Goal: Transaction & Acquisition: Book appointment/travel/reservation

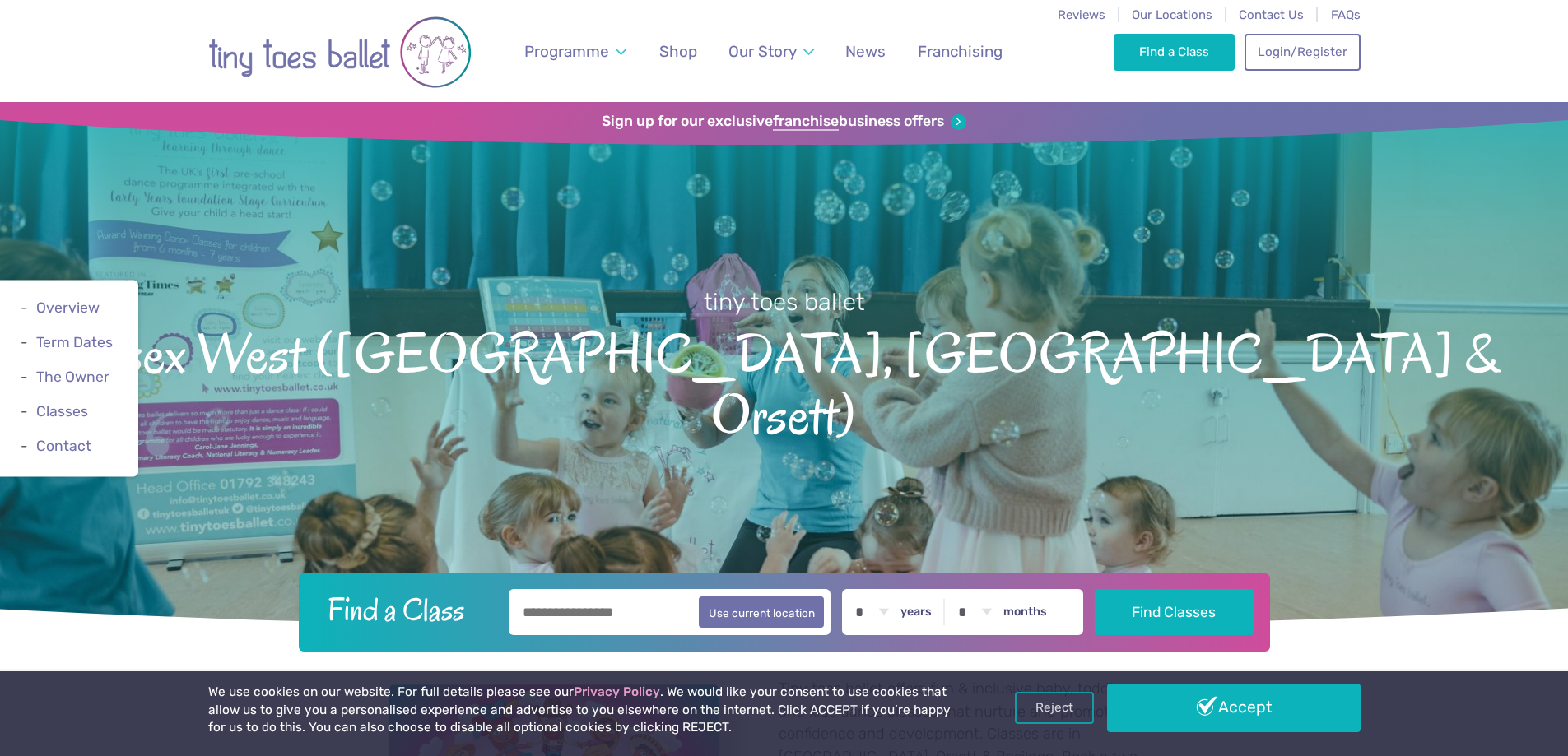
click at [570, 613] on input "text" at bounding box center [670, 613] width 323 height 46
type input "*******"
click at [1174, 618] on button "Find Classes" at bounding box center [1175, 612] width 159 height 46
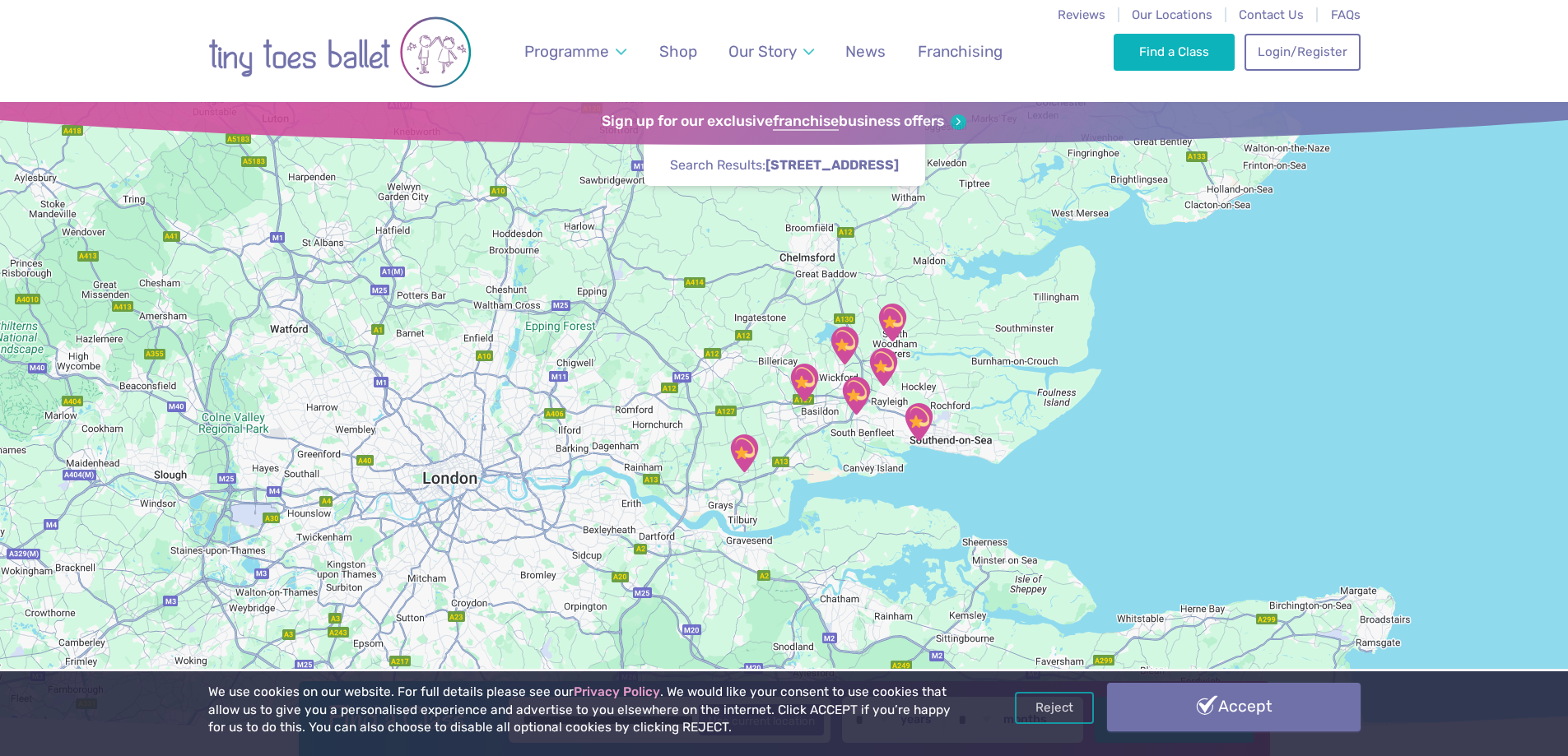
click at [1161, 712] on link "Accept" at bounding box center [1234, 707] width 254 height 48
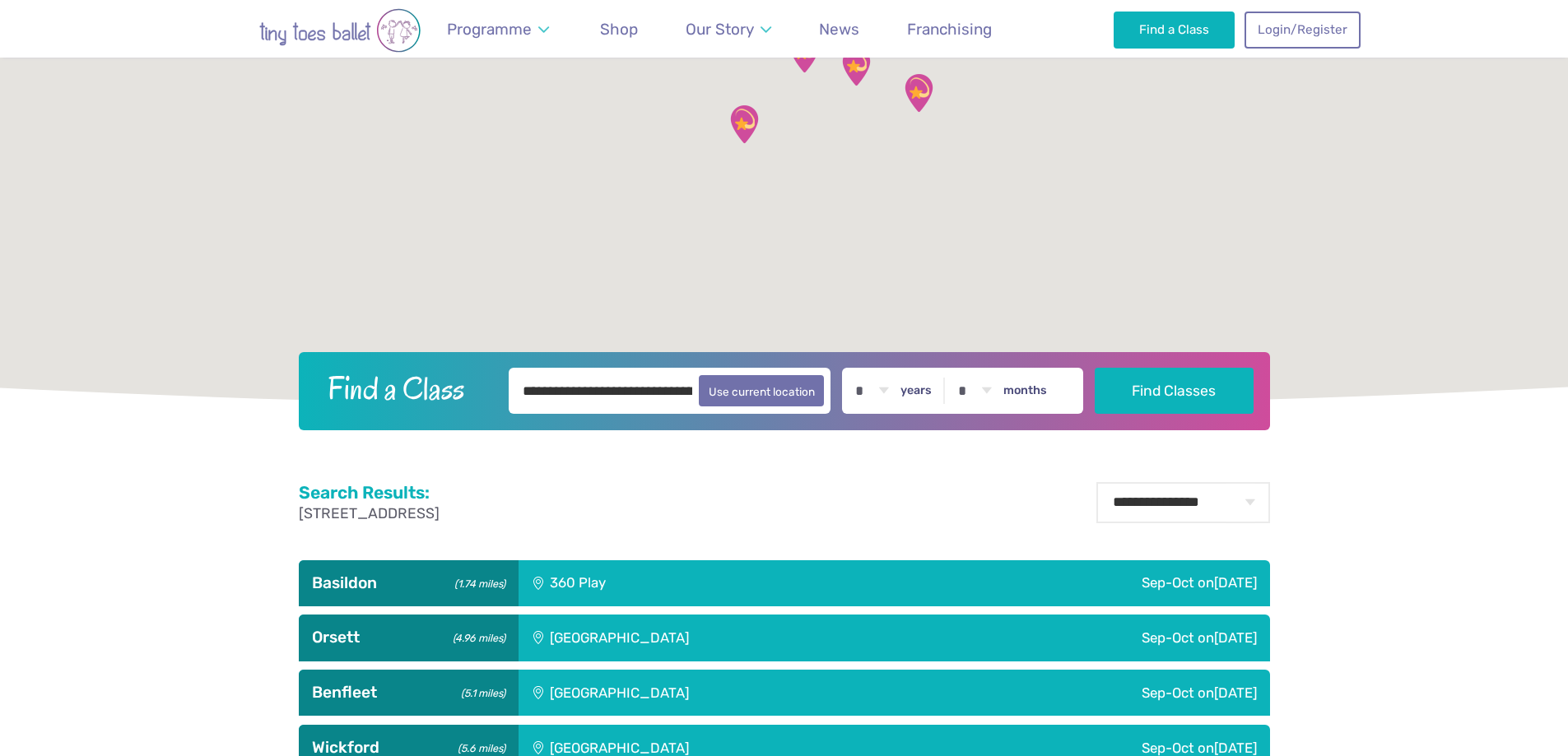
scroll to position [329, 0]
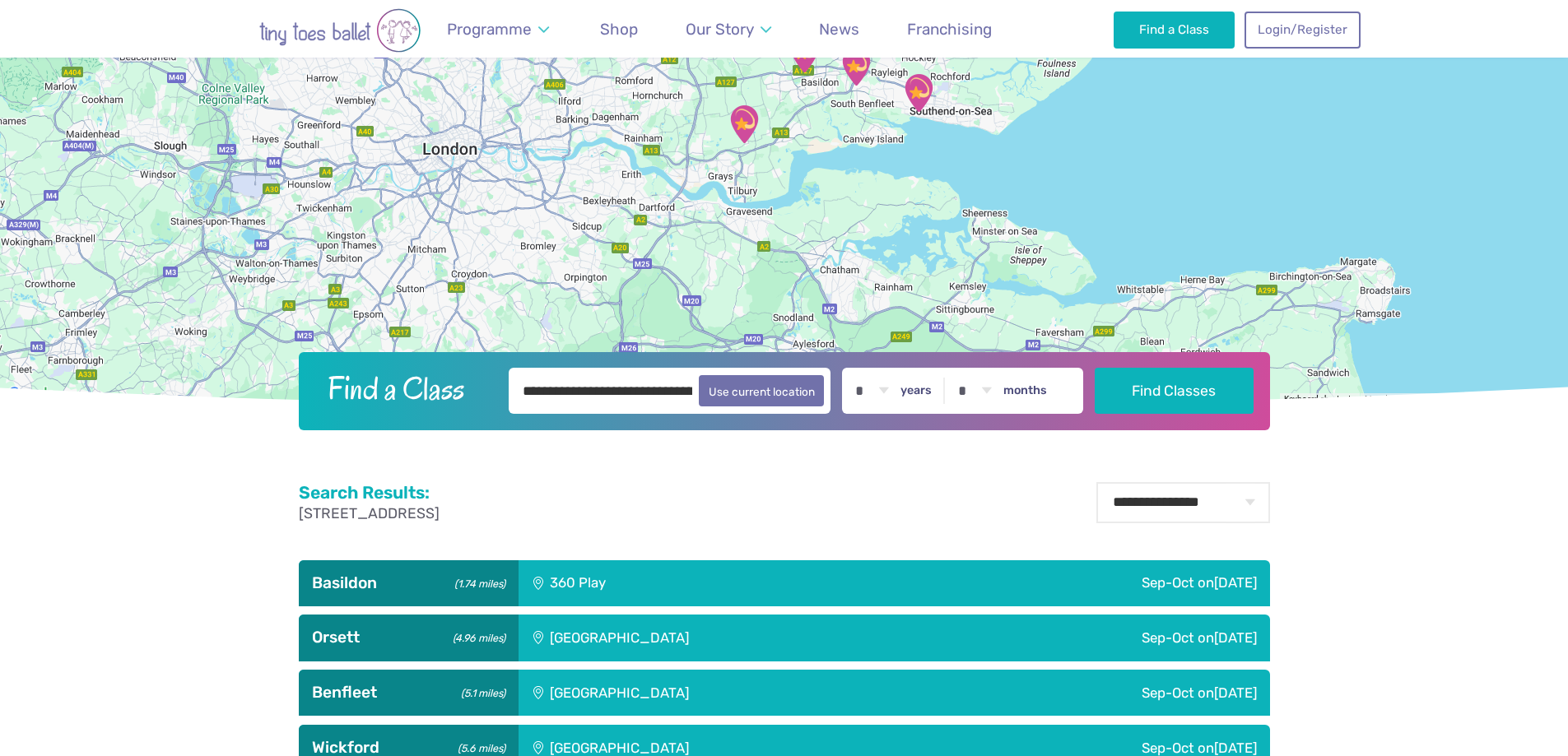
click at [897, 387] on select "* * * * * * * * * * ** ** **" at bounding box center [871, 391] width 51 height 46
select select "*"
click at [859, 368] on select "* * * * * * * * * * ** ** **" at bounding box center [871, 391] width 51 height 46
click at [996, 389] on select "* * * * * * * * * * ** **" at bounding box center [974, 391] width 51 height 46
select select "*"
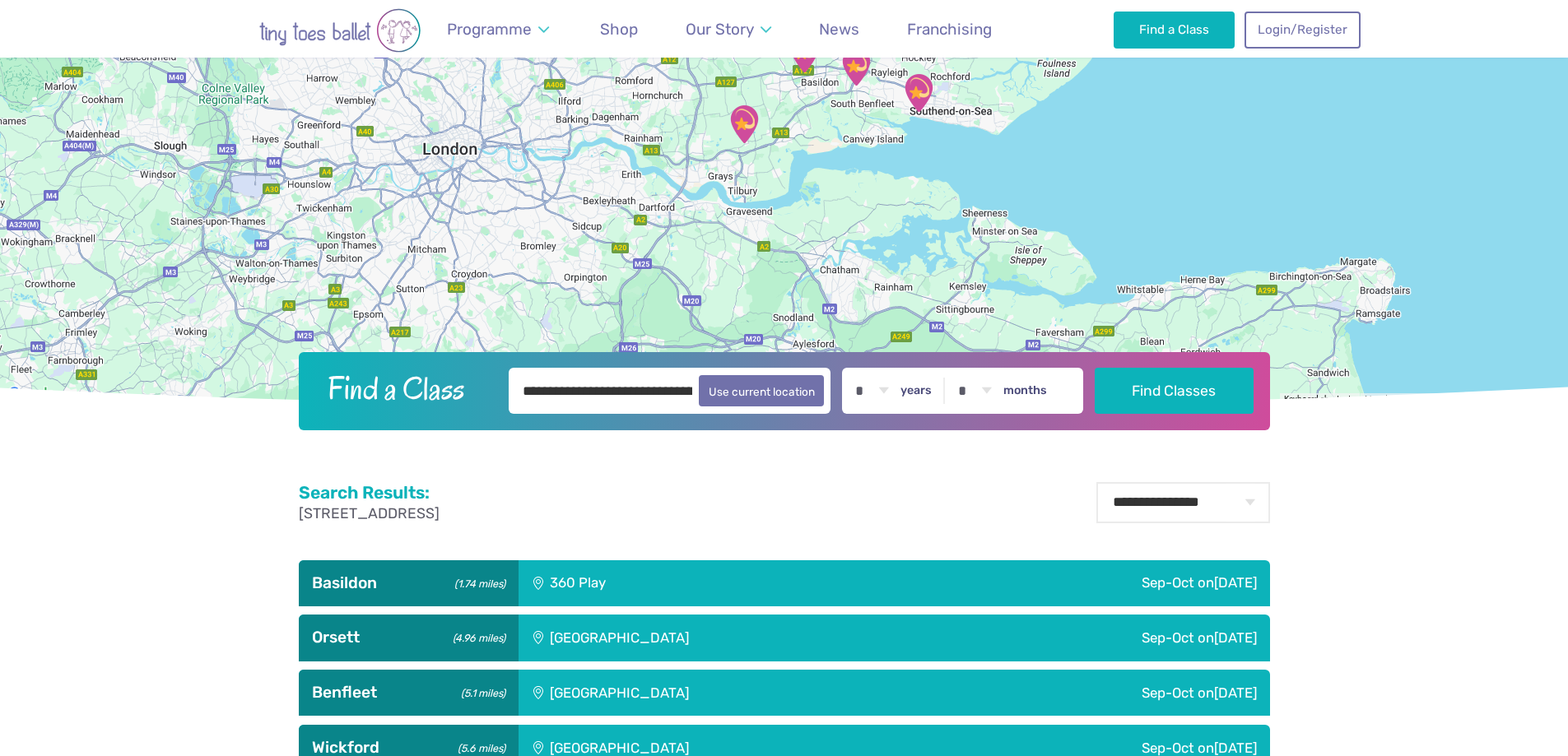
click at [962, 368] on select "* * * * * * * * * * ** **" at bounding box center [974, 391] width 51 height 46
click at [1206, 380] on button "Find Classes" at bounding box center [1175, 390] width 159 height 46
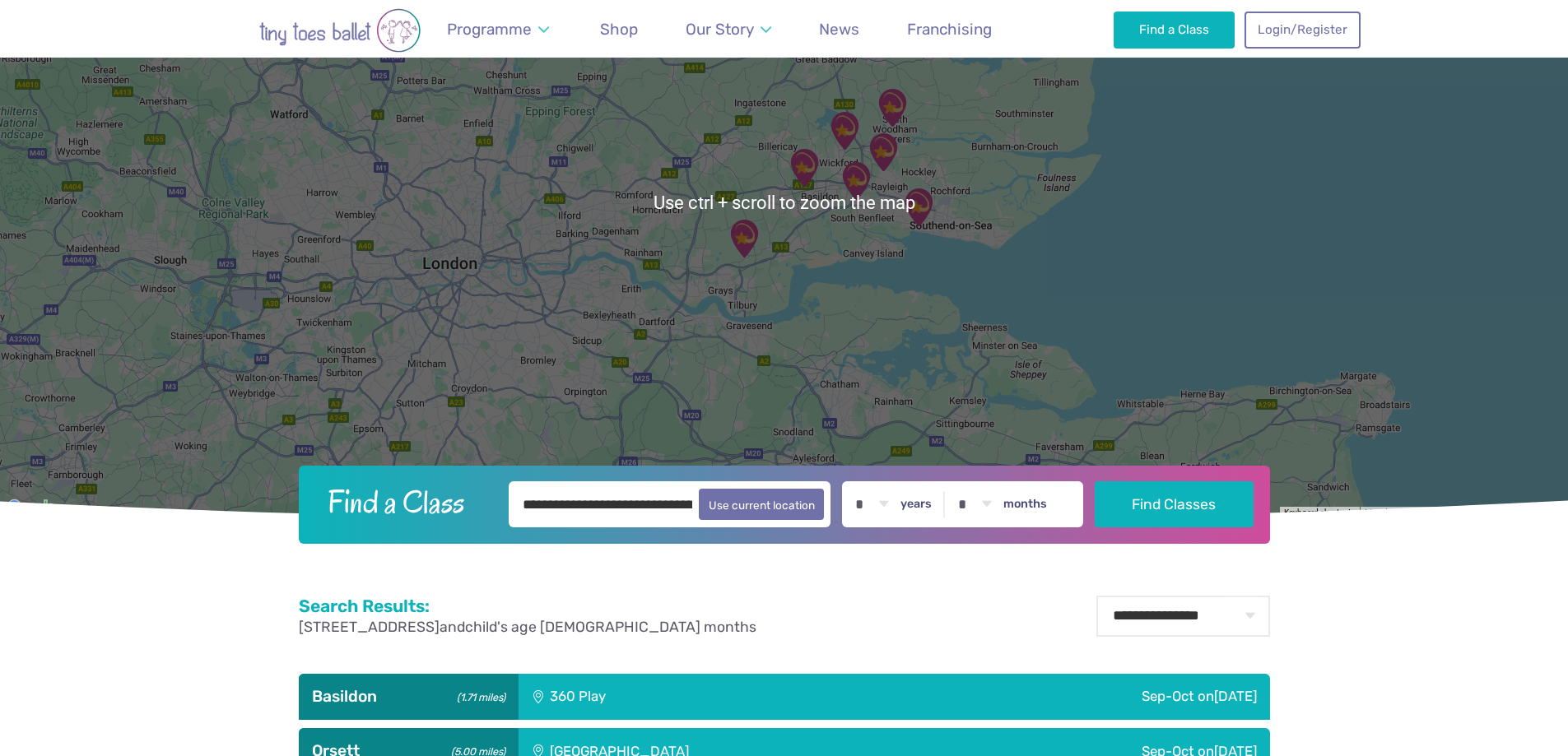
scroll to position [412, 0]
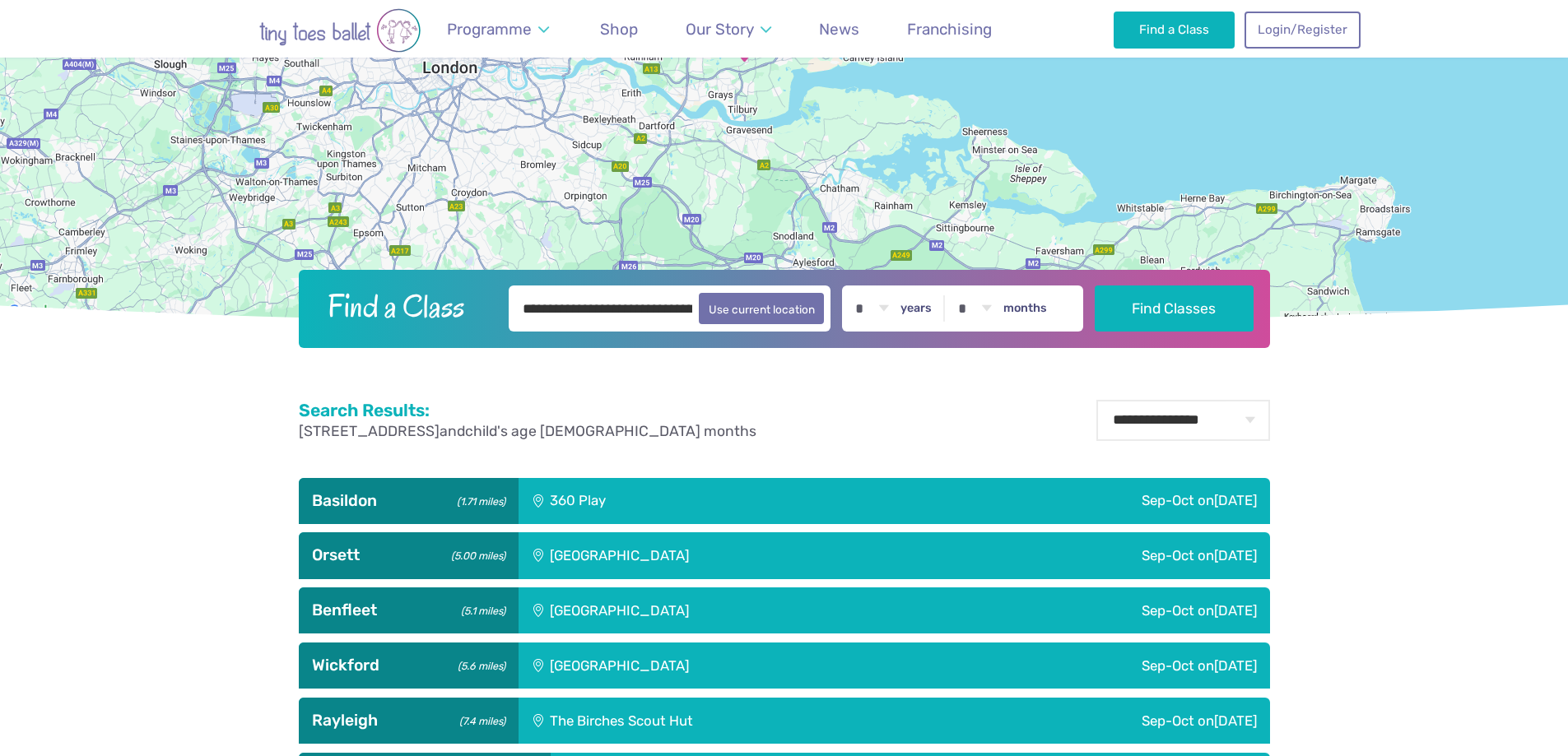
click at [554, 495] on div "360 Play" at bounding box center [675, 502] width 313 height 46
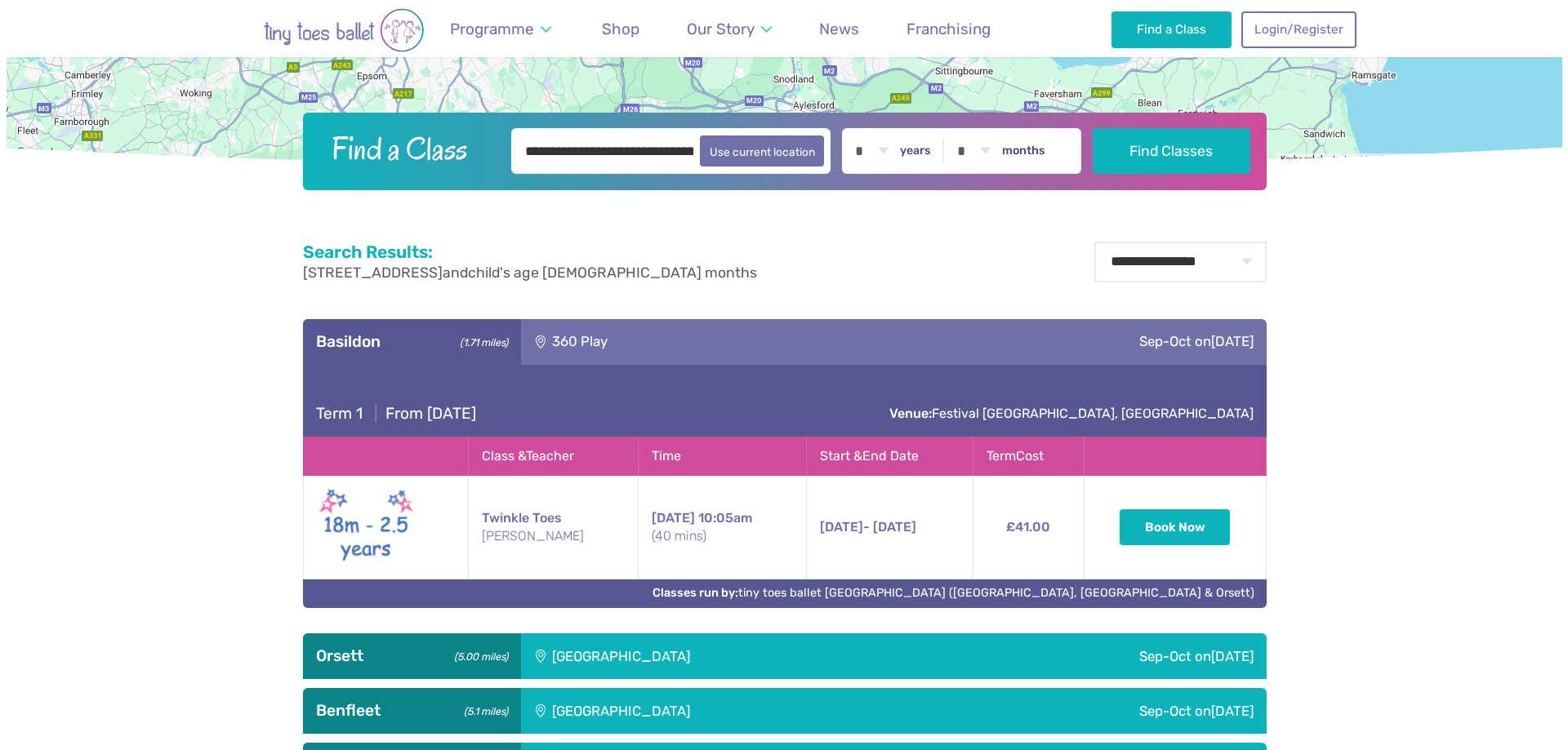
scroll to position [654, 0]
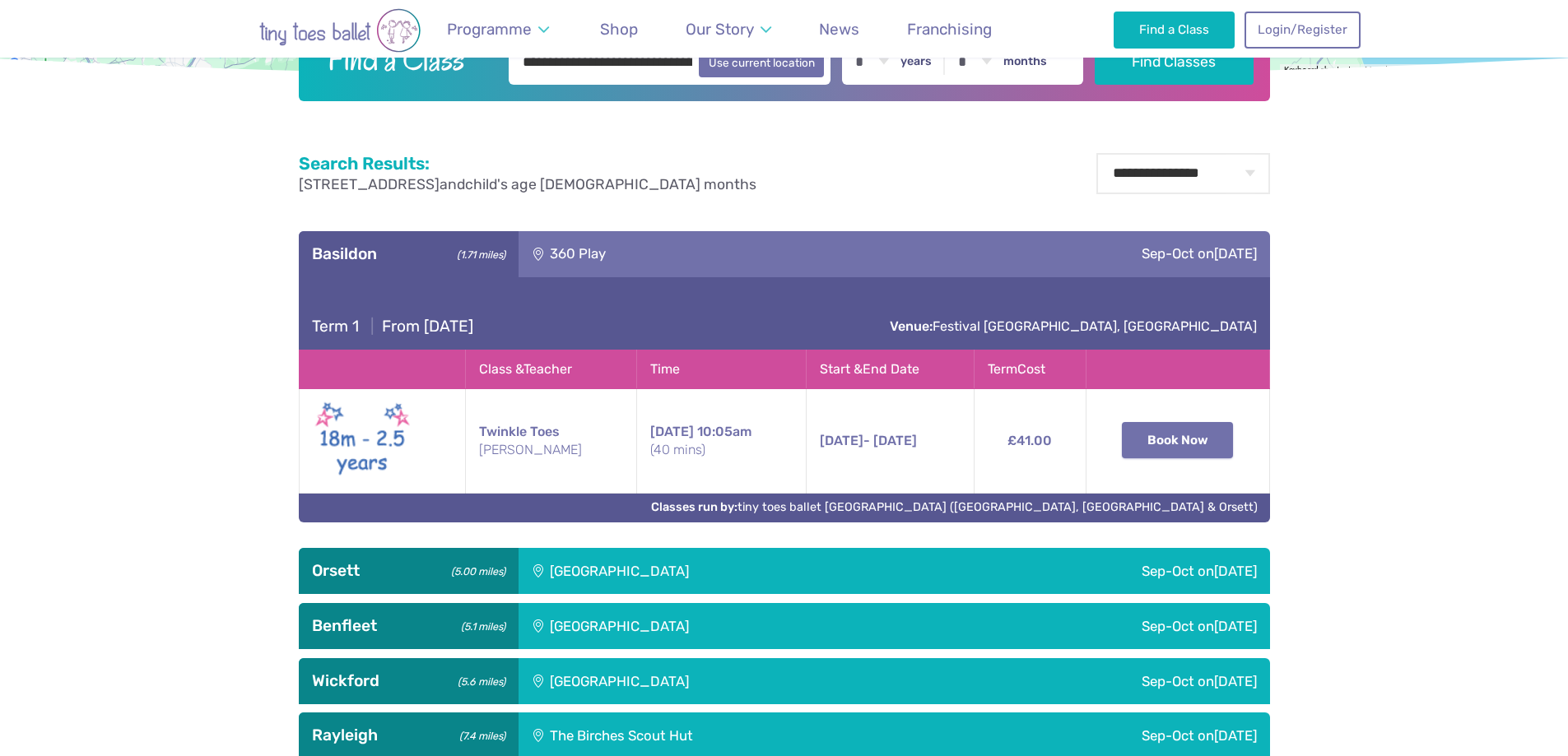
click at [1172, 449] on button "Book Now" at bounding box center [1177, 440] width 112 height 36
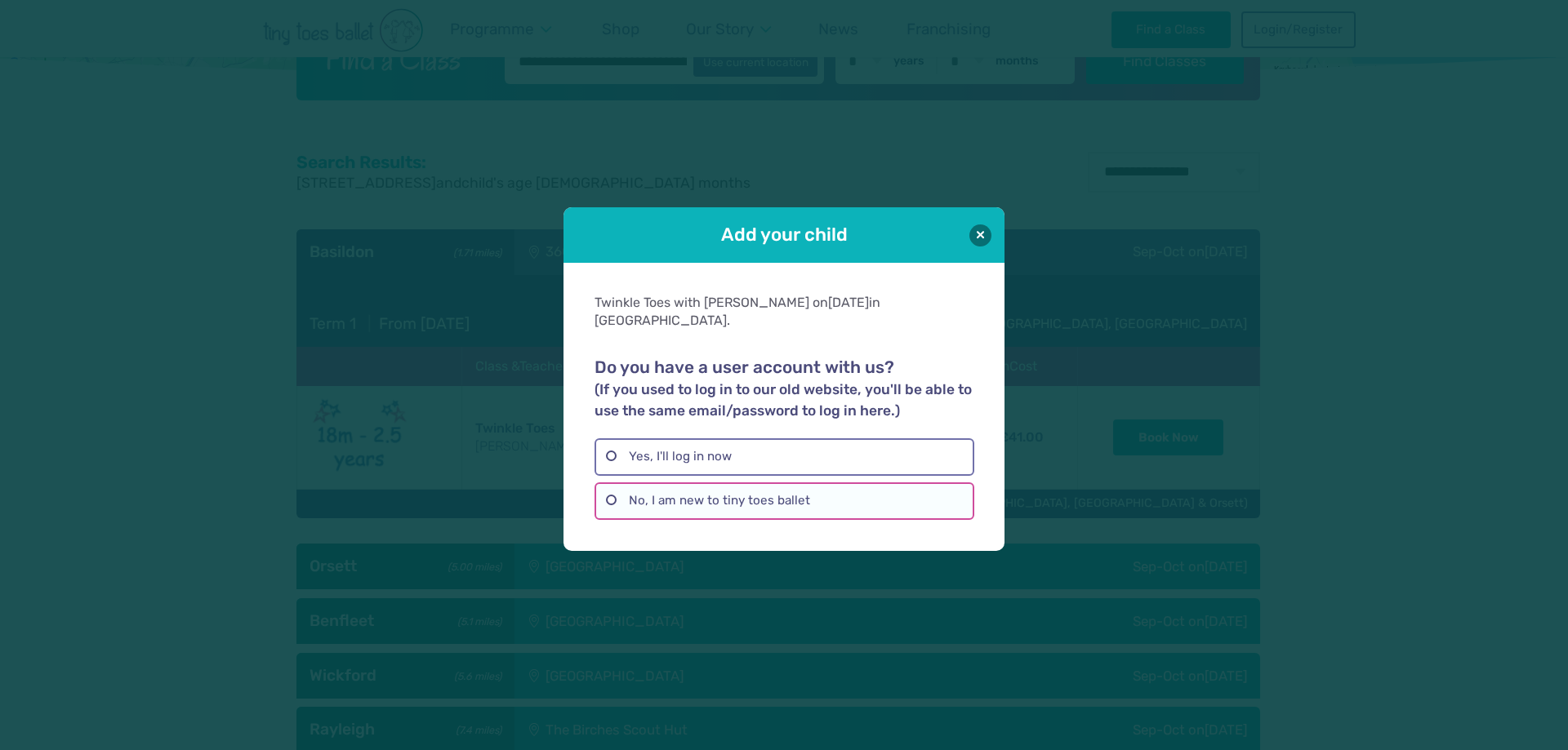
click at [689, 495] on label "No, I am new to tiny toes ballet" at bounding box center [783, 501] width 379 height 38
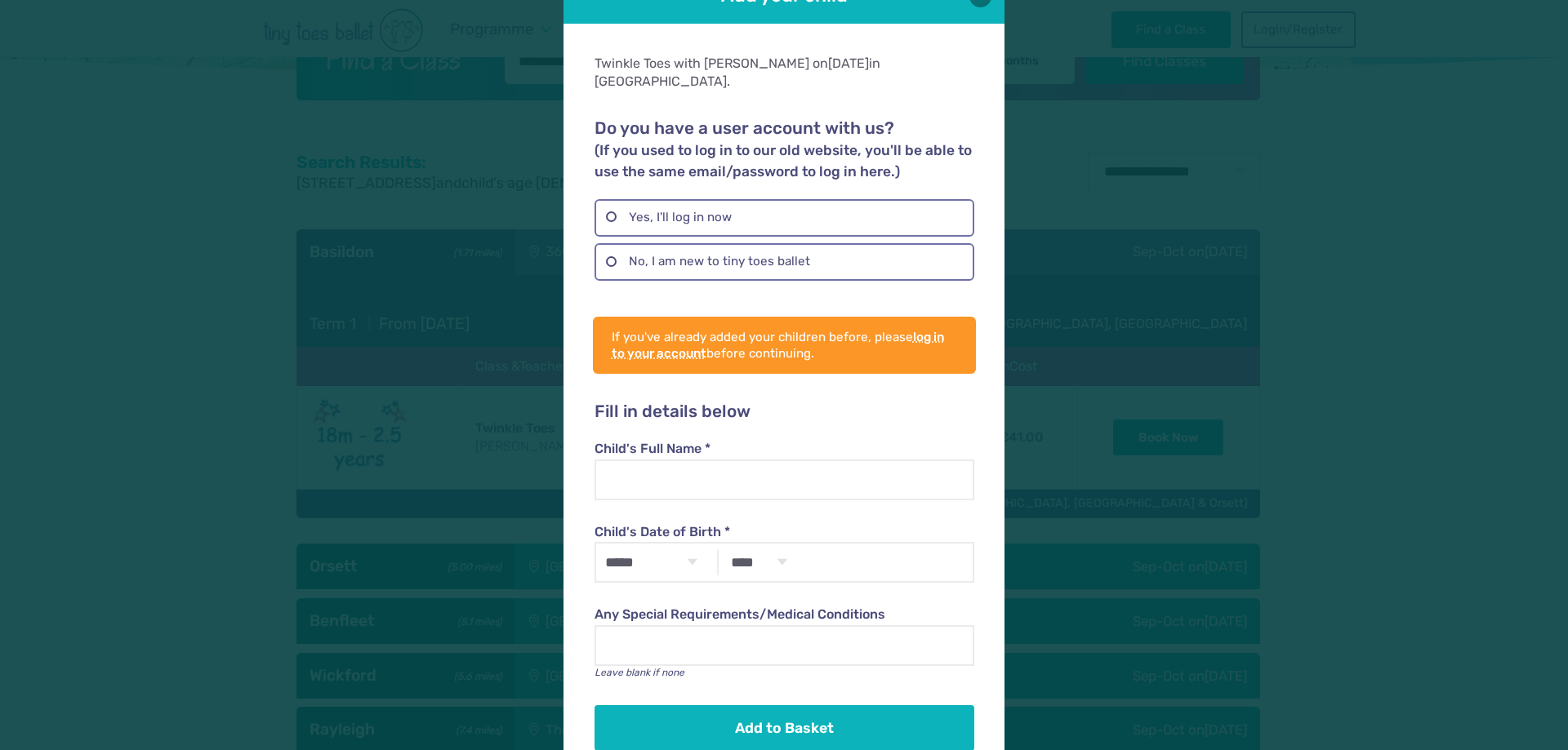
scroll to position [70, 0]
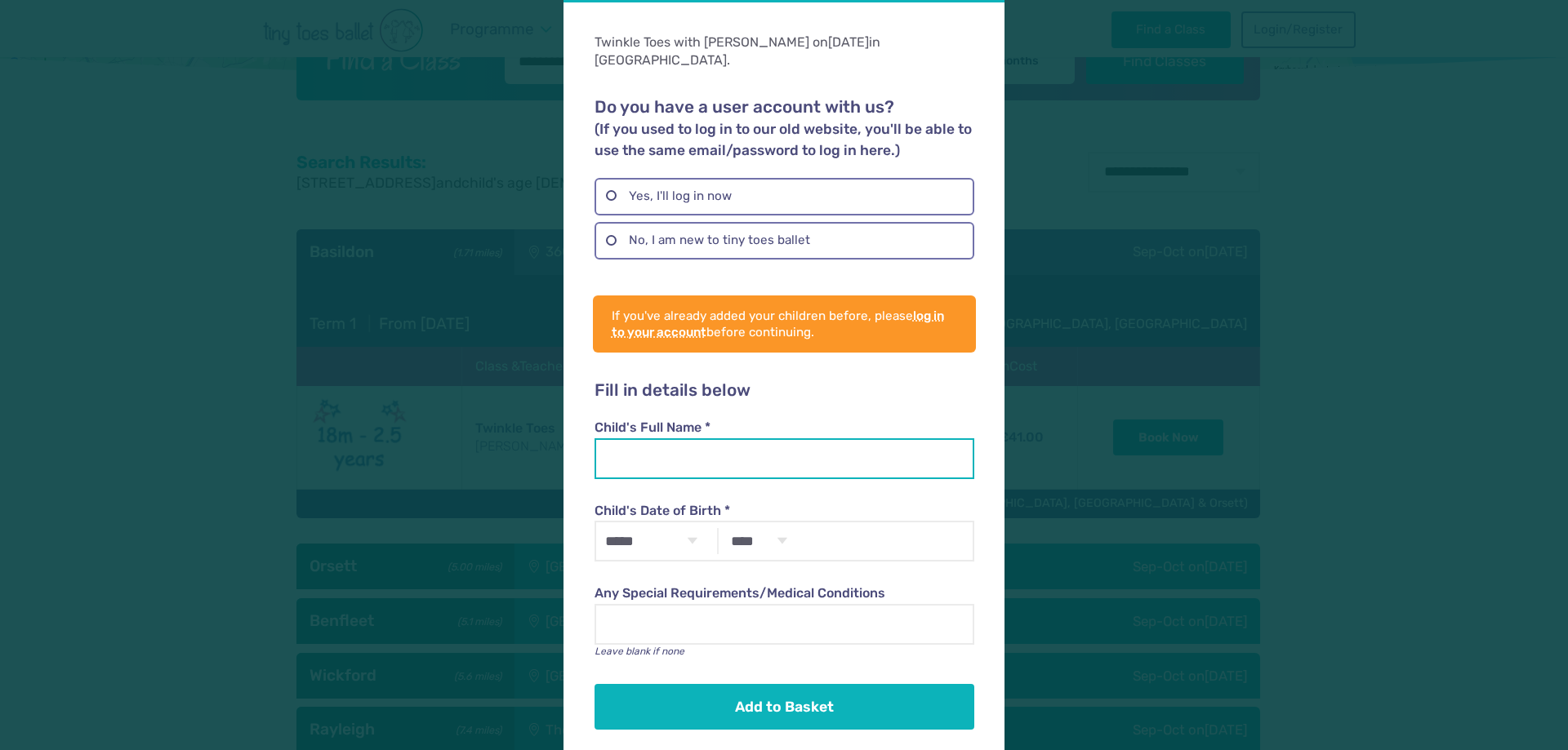
click at [683, 439] on input "Child's Full Name *" at bounding box center [783, 459] width 379 height 40
click at [678, 188] on label "Yes, I'll log in now" at bounding box center [783, 196] width 379 height 38
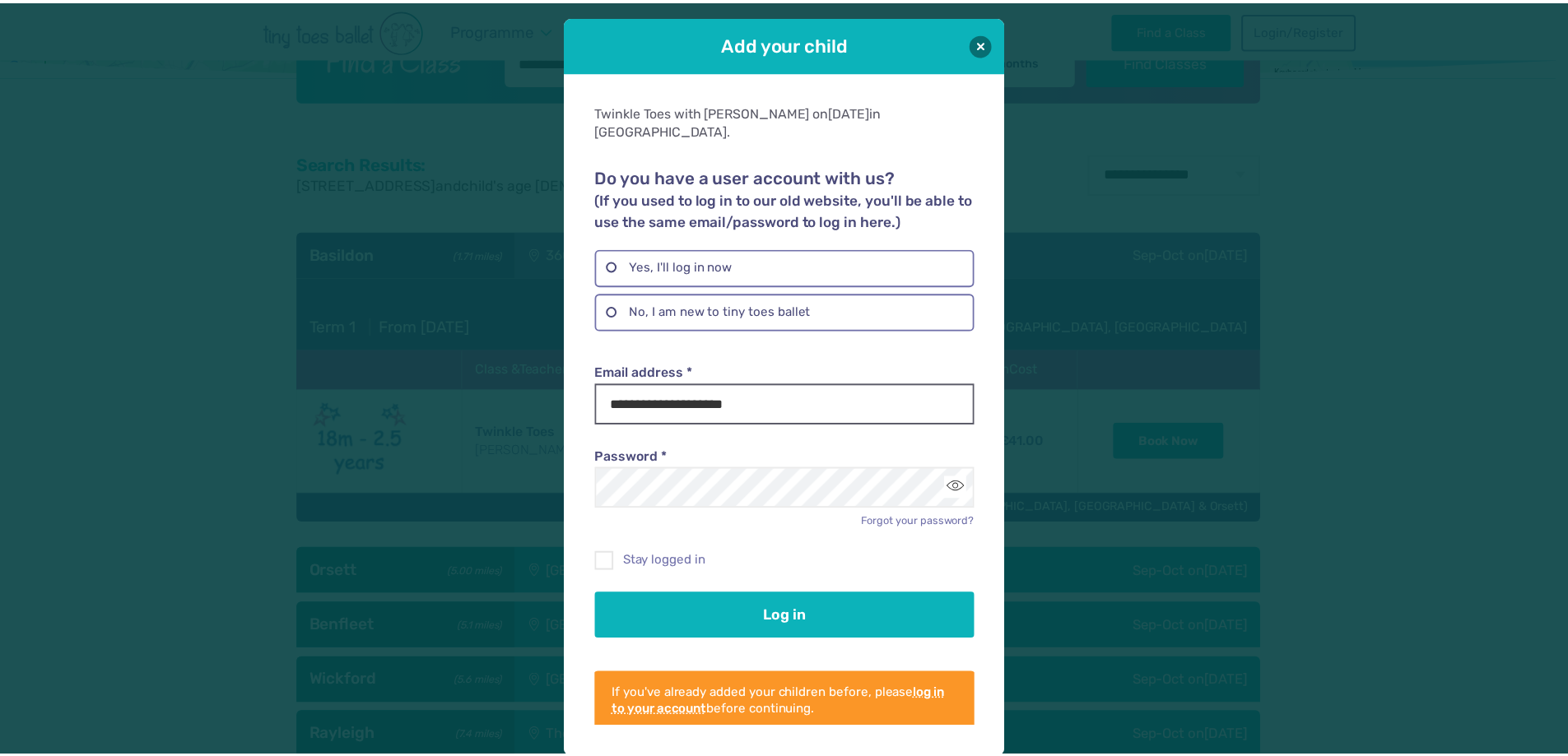
scroll to position [0, 0]
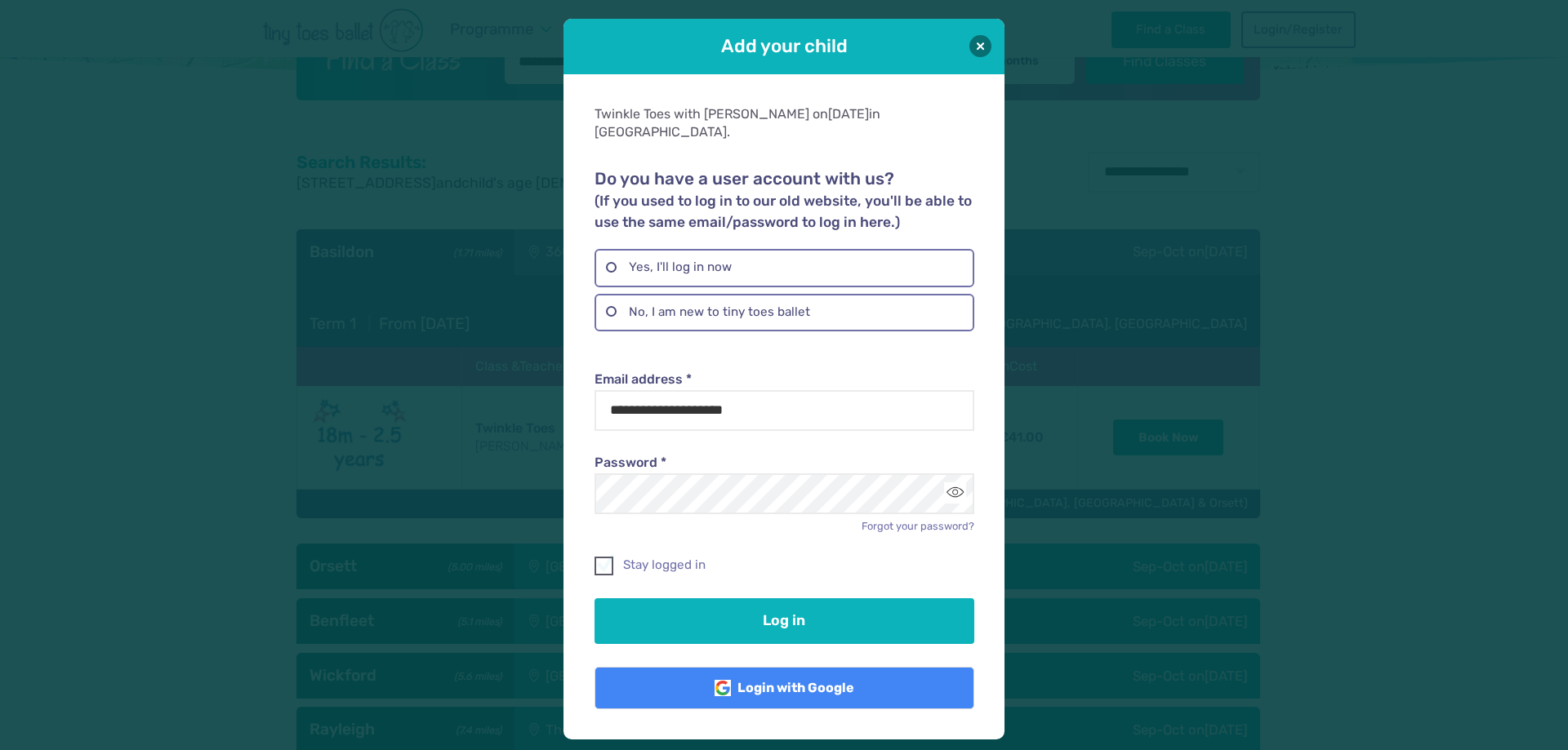
click at [606, 562] on span at bounding box center [604, 569] width 17 height 15
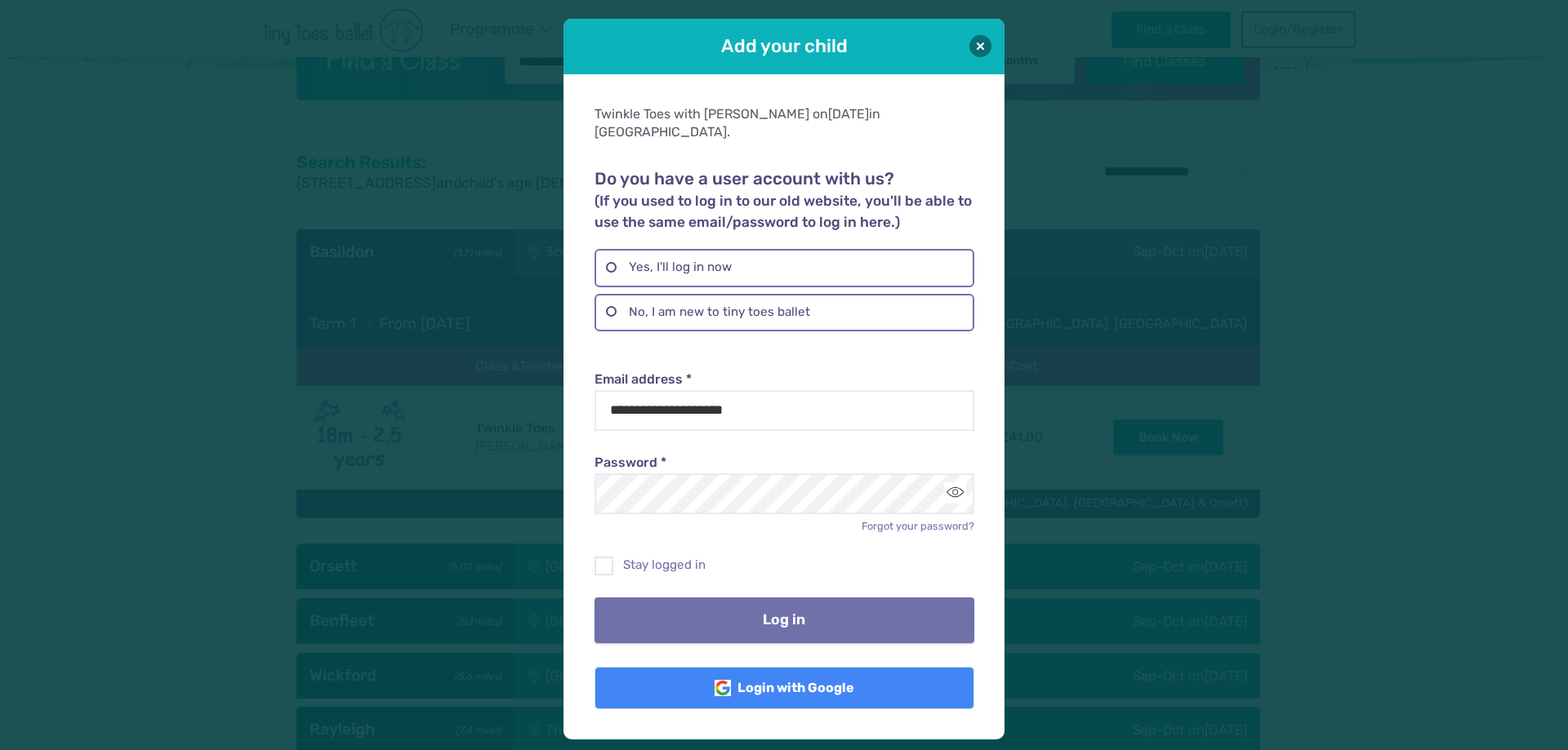
click at [774, 610] on button "Log in" at bounding box center [783, 621] width 379 height 46
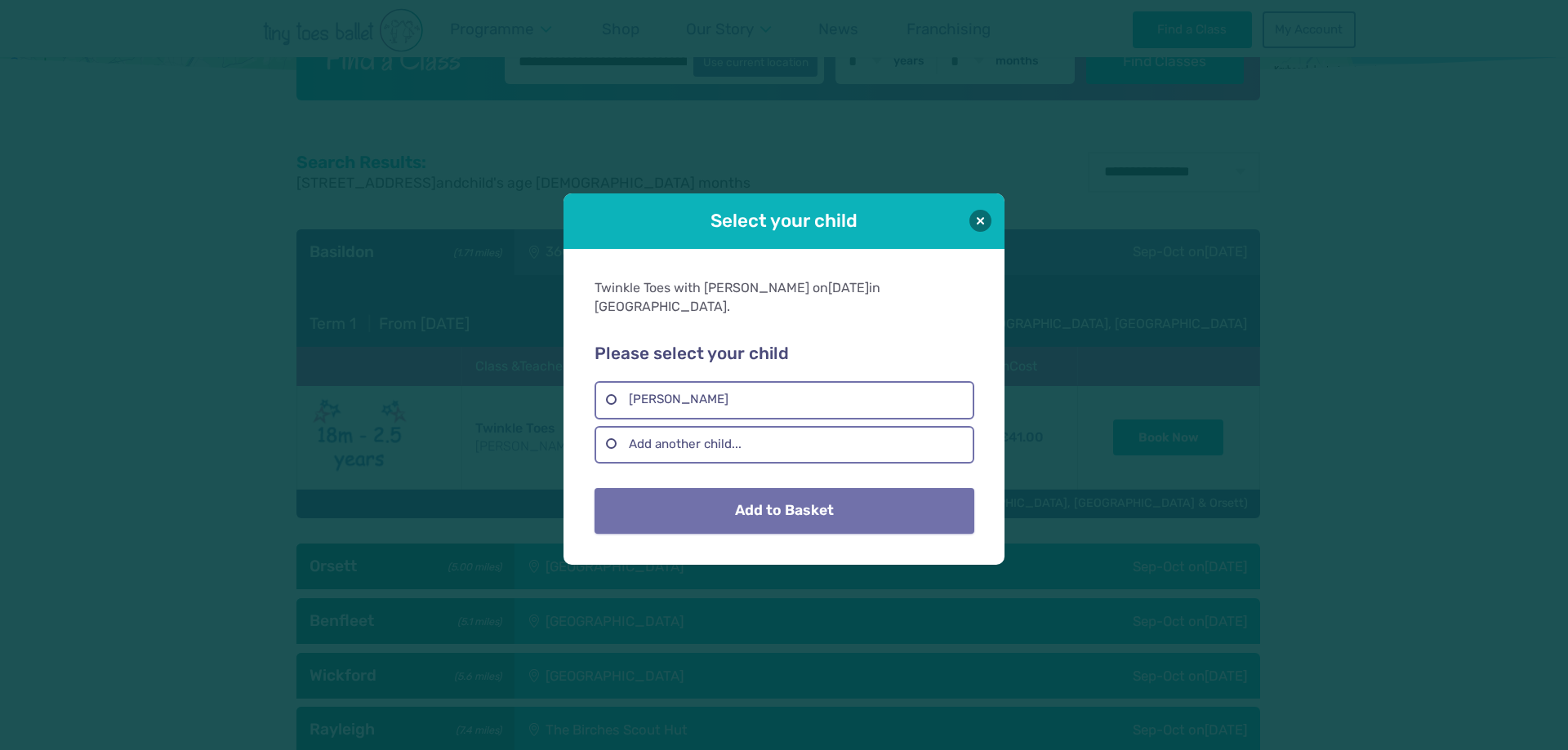
click at [823, 495] on button "Add to Basket" at bounding box center [783, 511] width 379 height 46
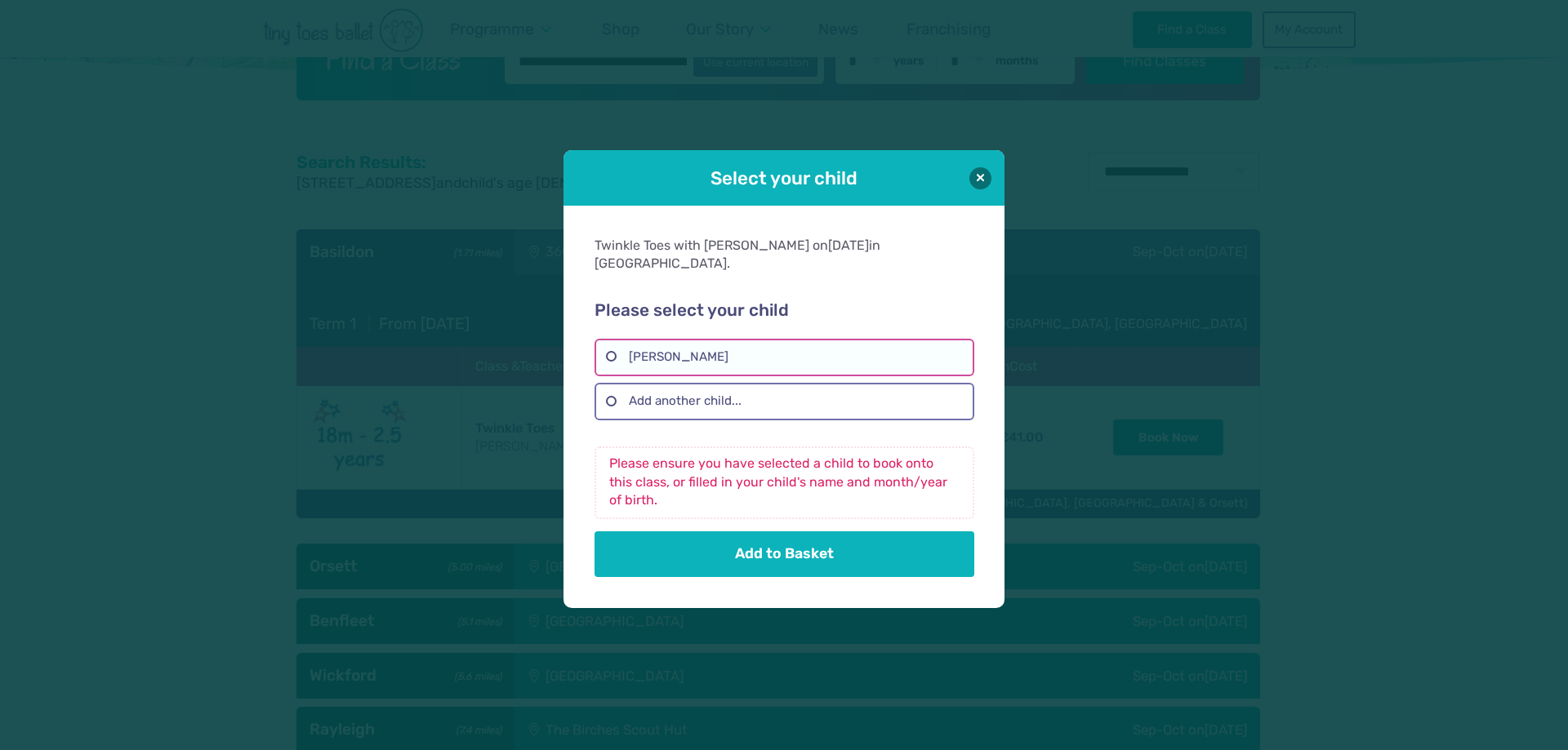
click at [610, 351] on label "DULCIE RUSH" at bounding box center [783, 357] width 379 height 38
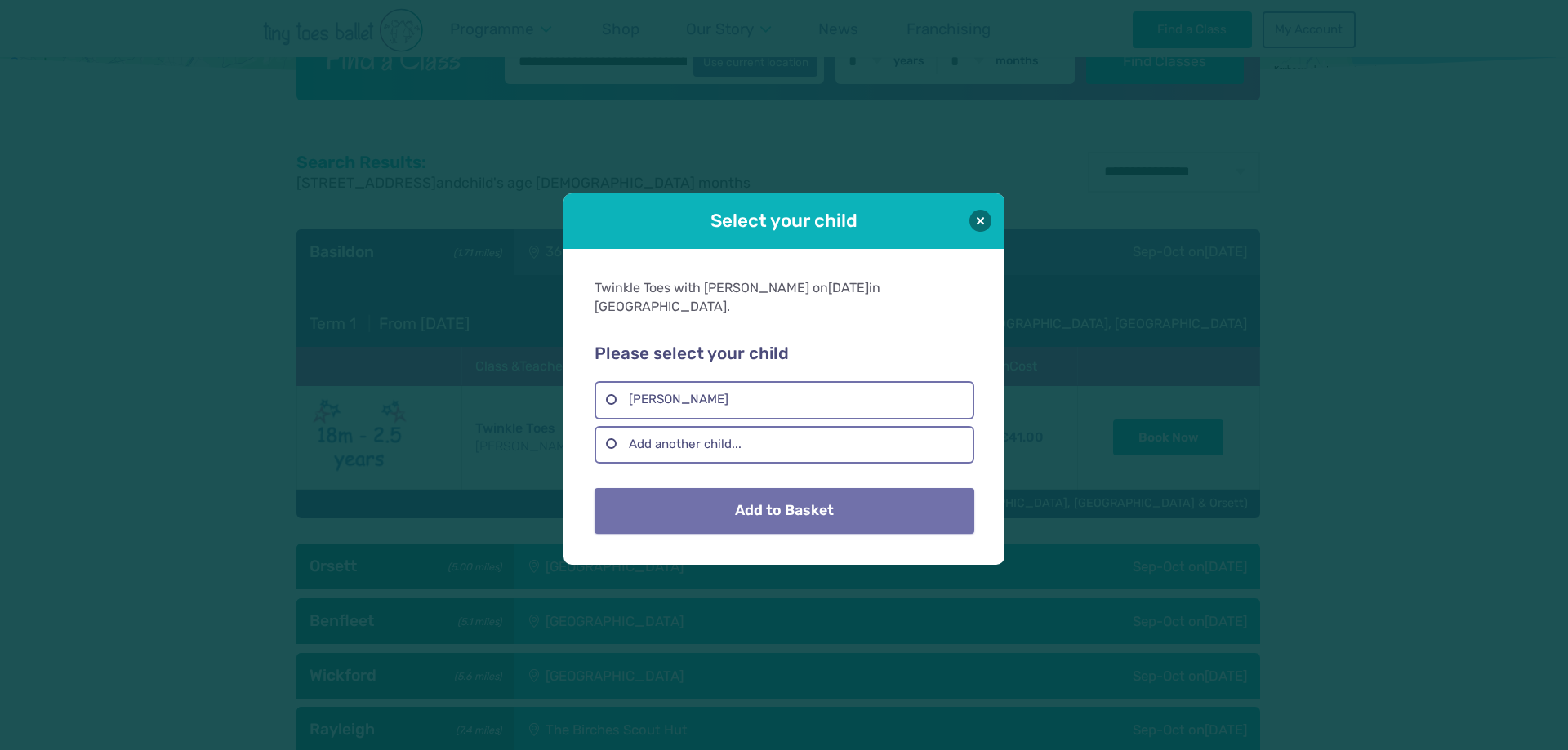
click at [771, 504] on button "Add to Basket" at bounding box center [783, 511] width 379 height 46
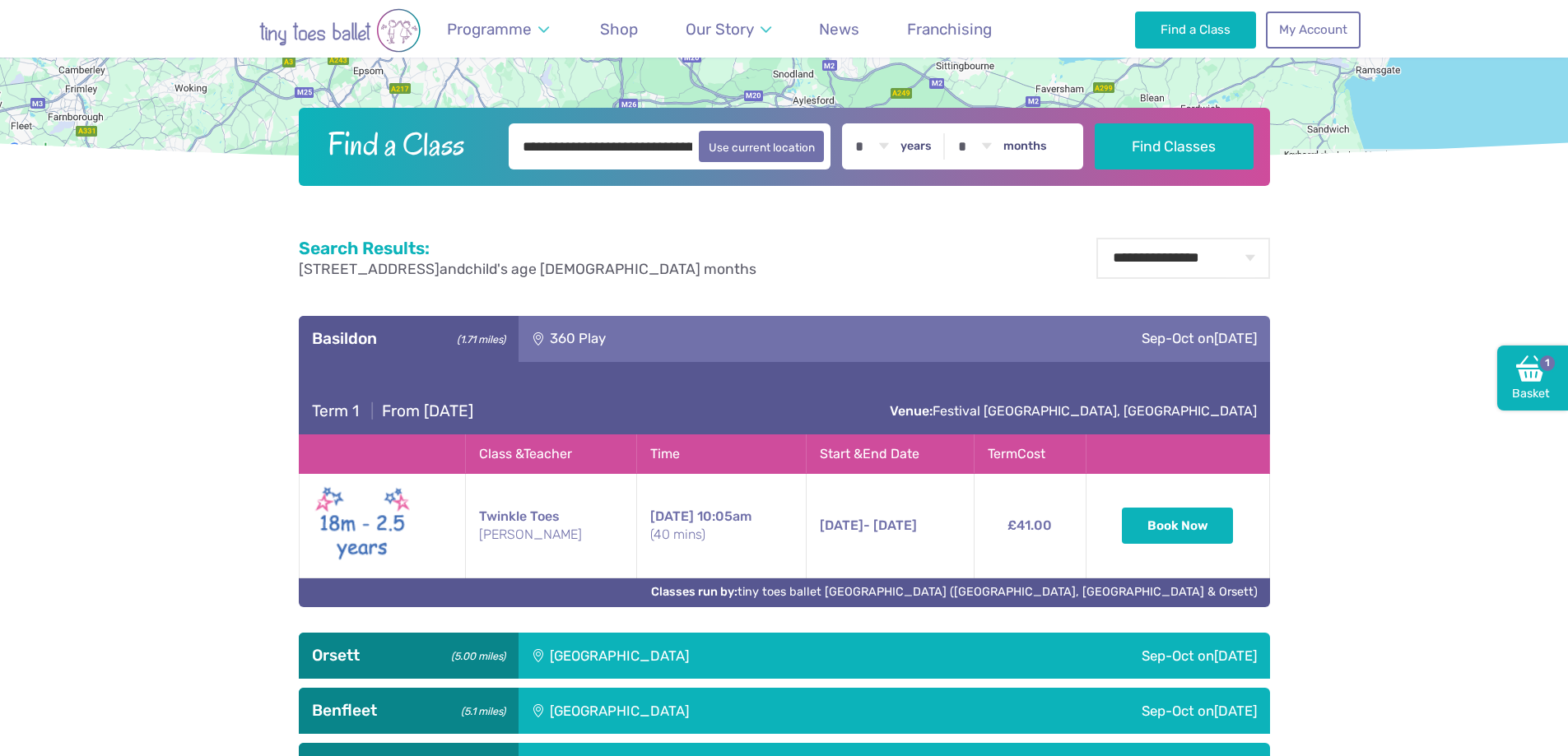
scroll to position [494, 0]
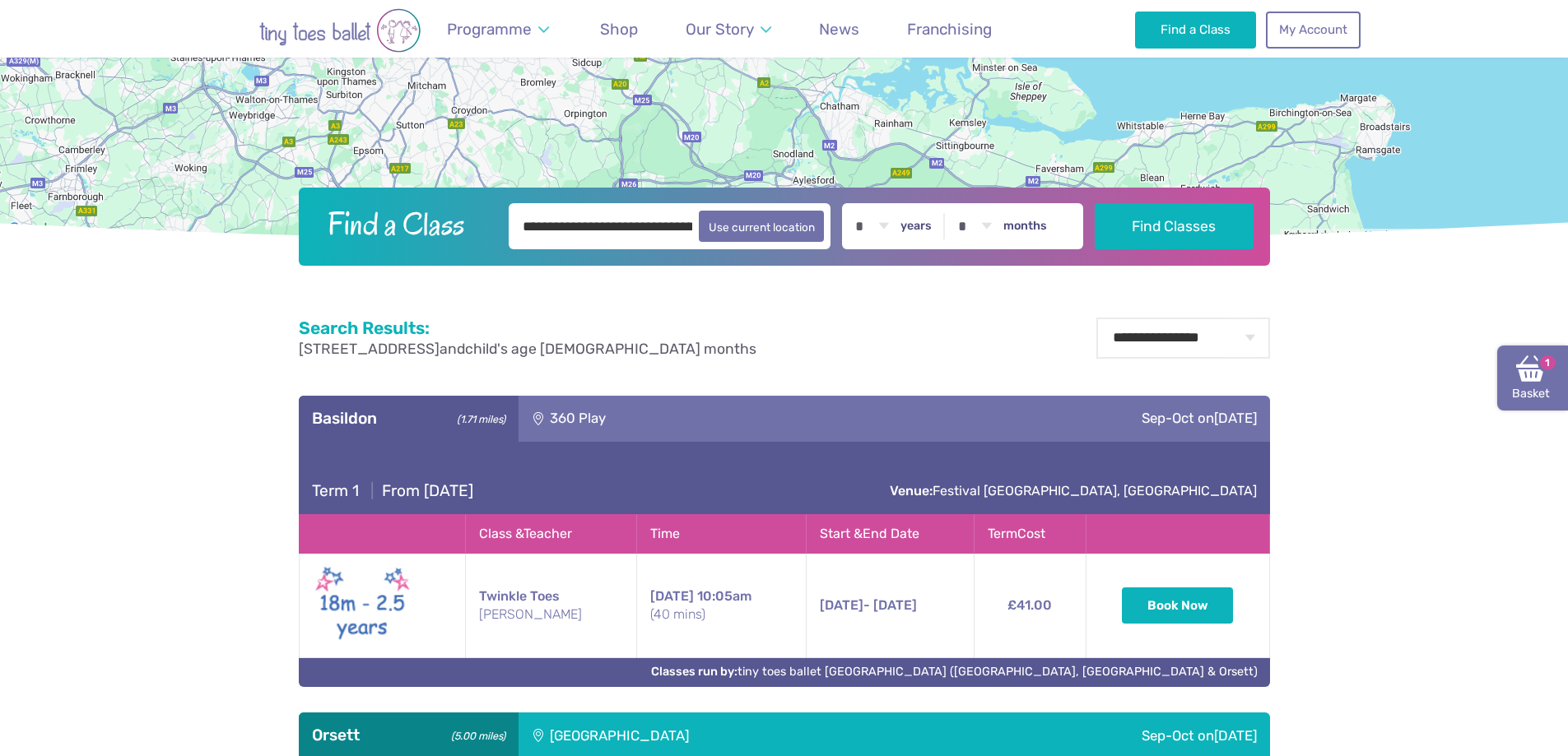
click at [1543, 368] on span "1" at bounding box center [1547, 363] width 19 height 19
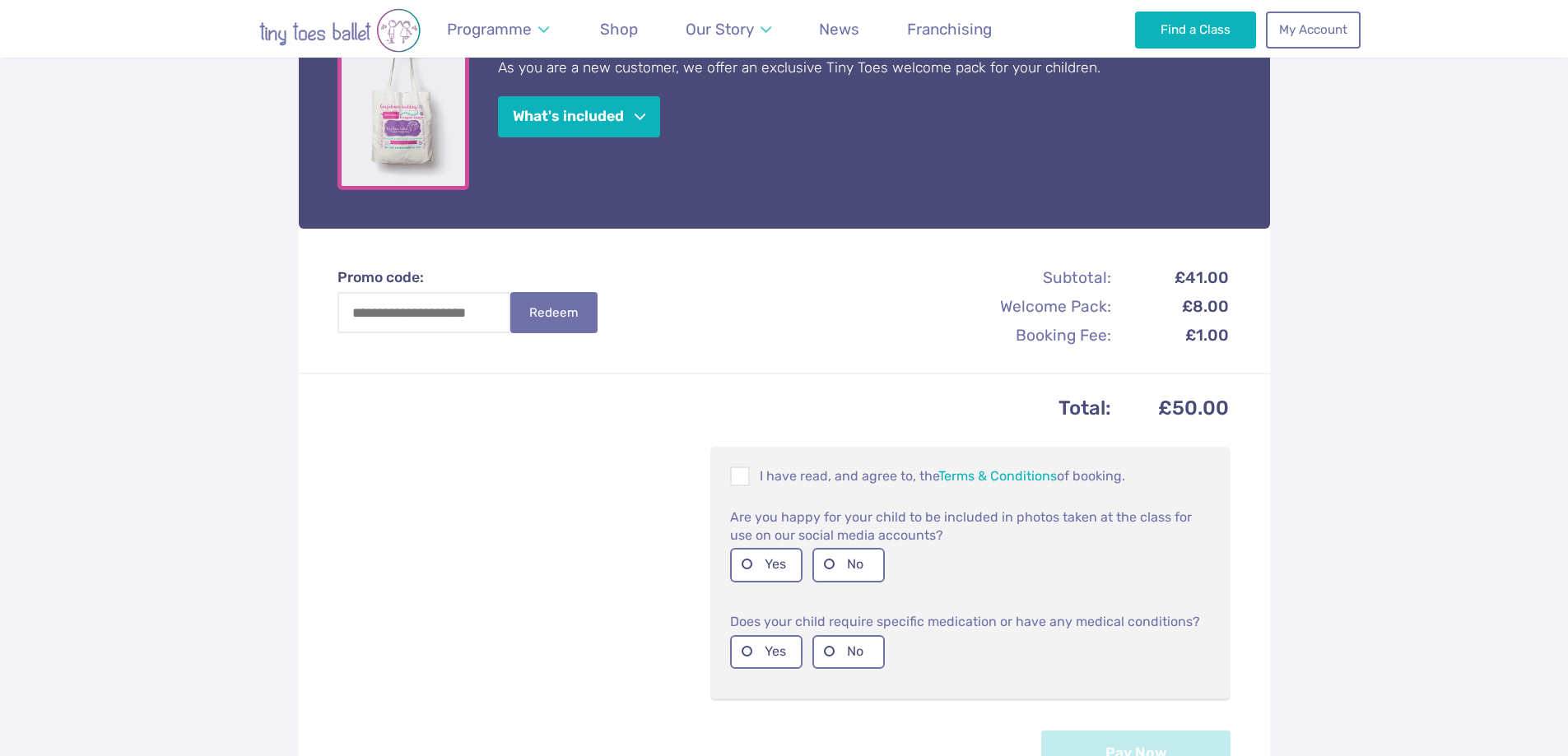
scroll to position [659, 0]
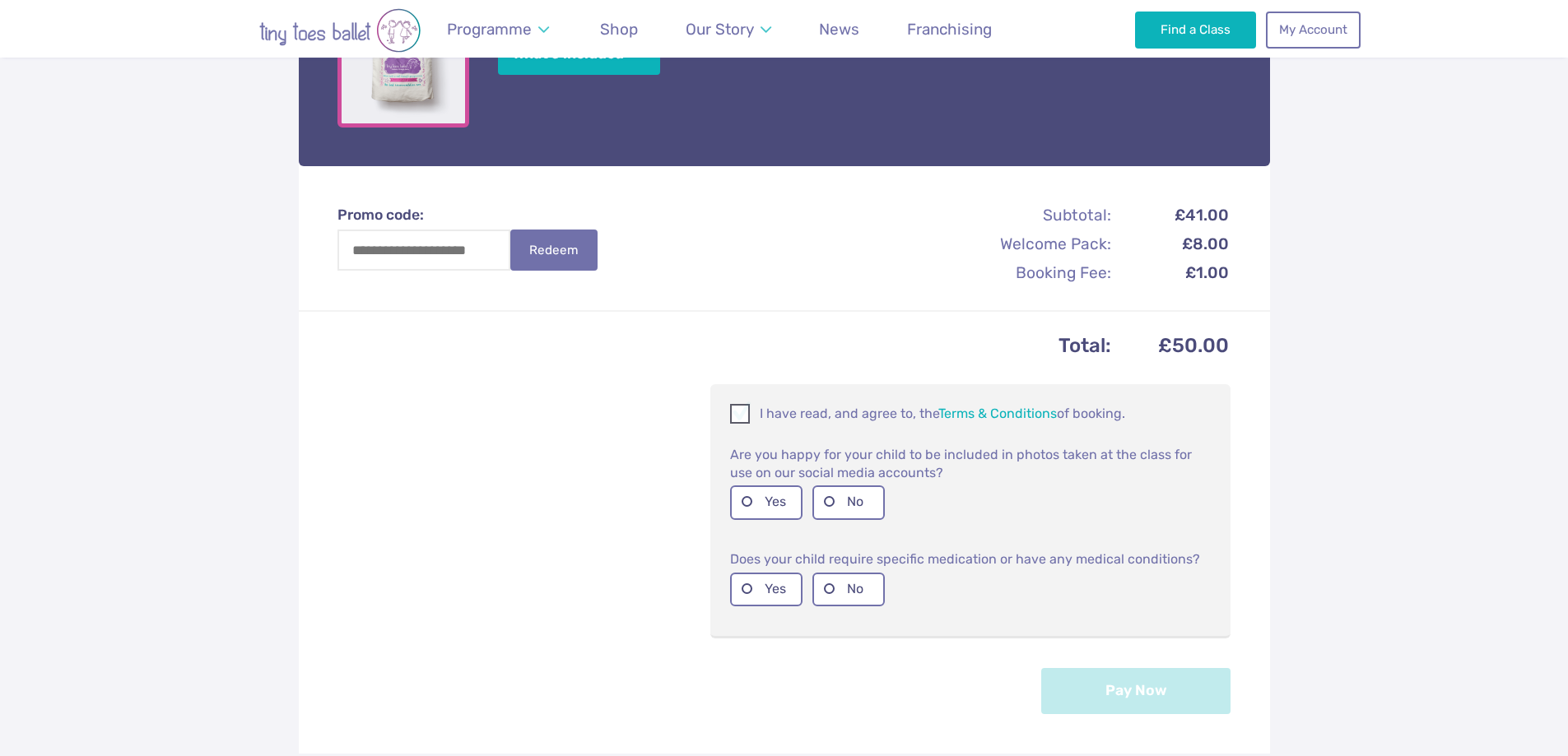
click at [739, 411] on span at bounding box center [741, 416] width 19 height 16
click at [776, 504] on label "Yes" at bounding box center [766, 502] width 72 height 33
click at [837, 589] on label "No" at bounding box center [849, 589] width 72 height 33
click at [1119, 689] on button "Pay Now" at bounding box center [1136, 690] width 190 height 46
